Goal: Find specific page/section: Find specific page/section

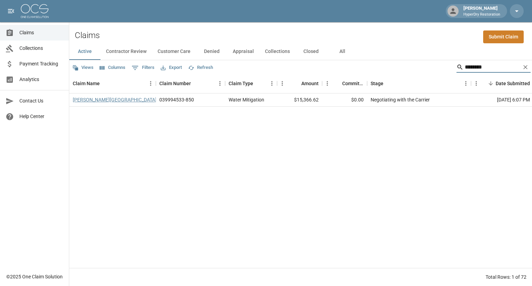
type input "********"
click at [92, 98] on link "[PERSON_NAME][GEOGRAPHIC_DATA]" at bounding box center [115, 99] width 84 height 7
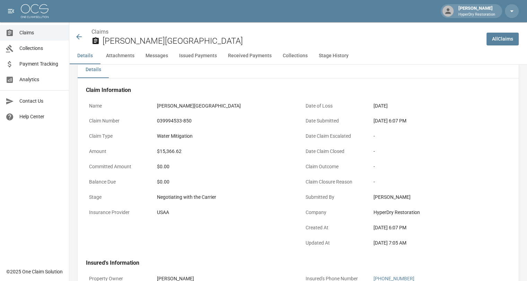
scroll to position [8, 0]
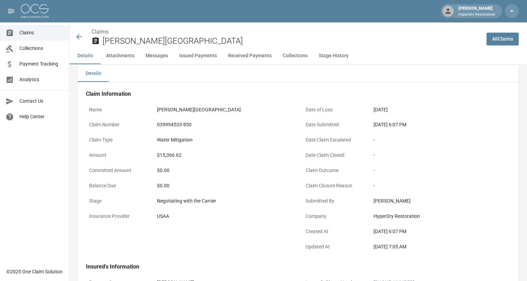
click at [79, 36] on icon at bounding box center [79, 37] width 8 height 8
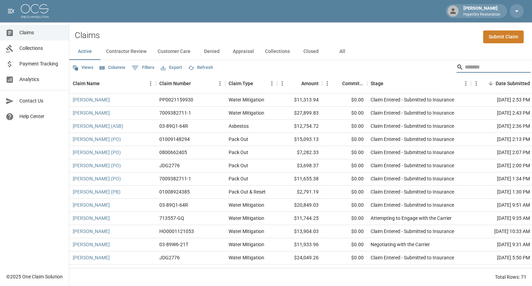
click at [465, 66] on input "Search" at bounding box center [492, 67] width 55 height 11
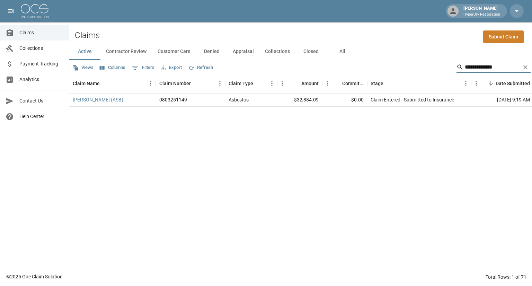
type input "**********"
click at [341, 50] on button "All" at bounding box center [342, 51] width 31 height 17
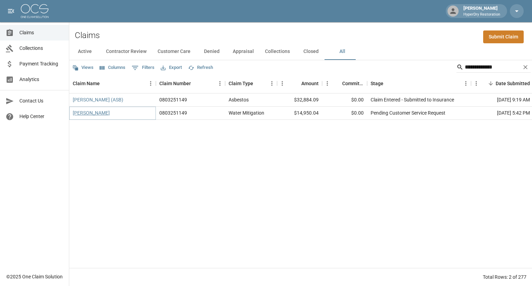
click at [94, 114] on link "[PERSON_NAME]" at bounding box center [91, 113] width 37 height 7
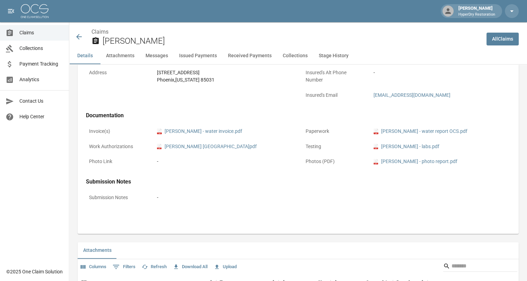
scroll to position [233, 0]
click at [428, 161] on link "pdf [PERSON_NAME] - photo report.pdf" at bounding box center [416, 160] width 84 height 7
click at [76, 35] on icon at bounding box center [79, 37] width 8 height 8
